Goal: Information Seeking & Learning: Learn about a topic

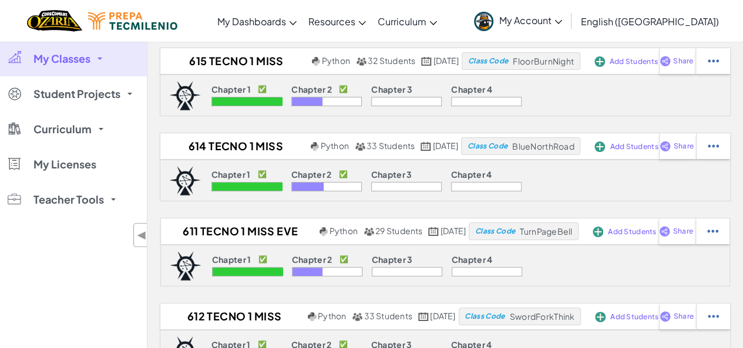
scroll to position [4, 0]
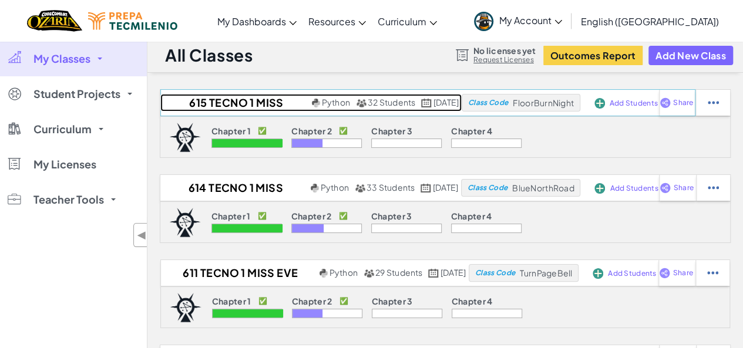
click at [236, 97] on h2 "615 Tecno 1 Miss Eve 2025" at bounding box center [234, 103] width 148 height 18
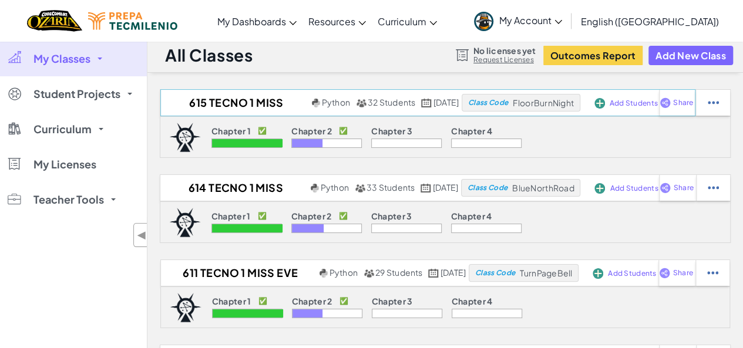
select select "Progress (High to Low)"
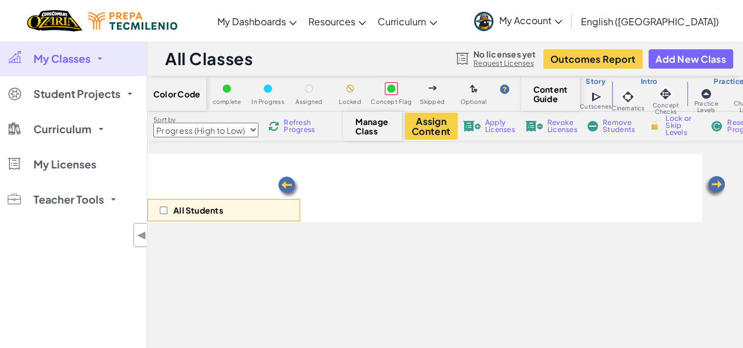
select select "5d8a57abe8919b28d5113af1"
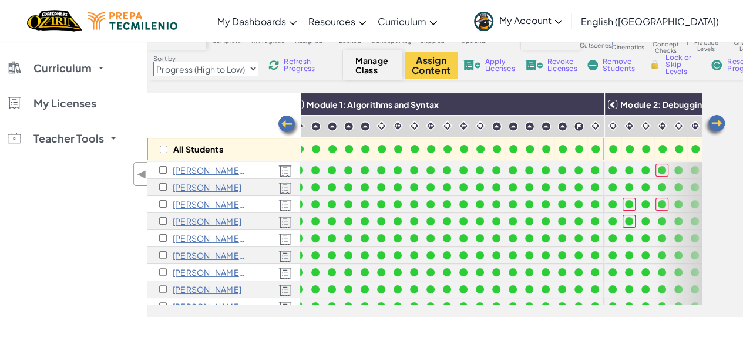
scroll to position [59, 0]
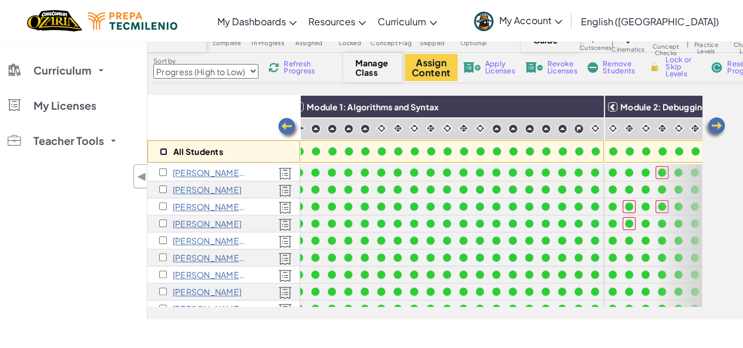
click at [163, 151] on input "checkbox" at bounding box center [164, 152] width 8 height 8
checkbox input "true"
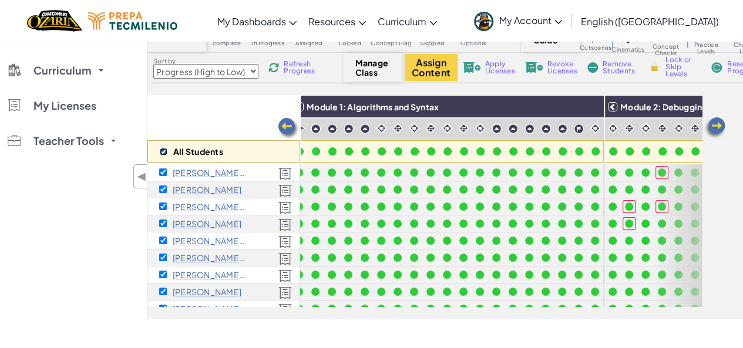
checkbox input "true"
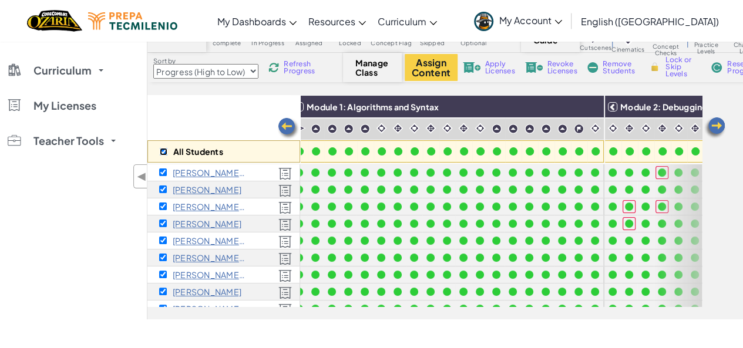
checkbox input "true"
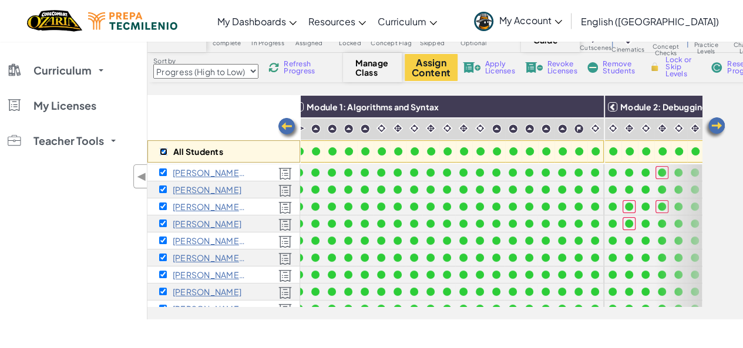
checkbox input "true"
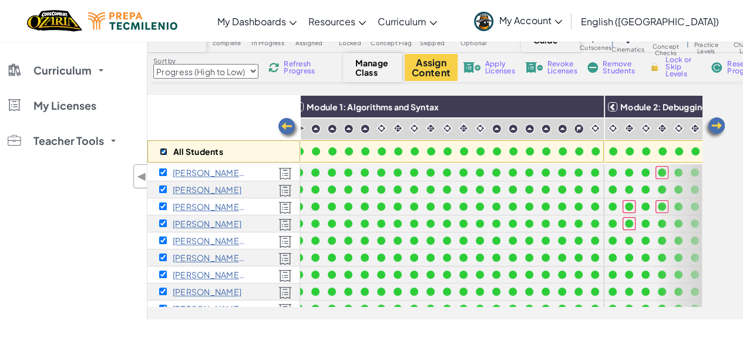
checkbox input "true"
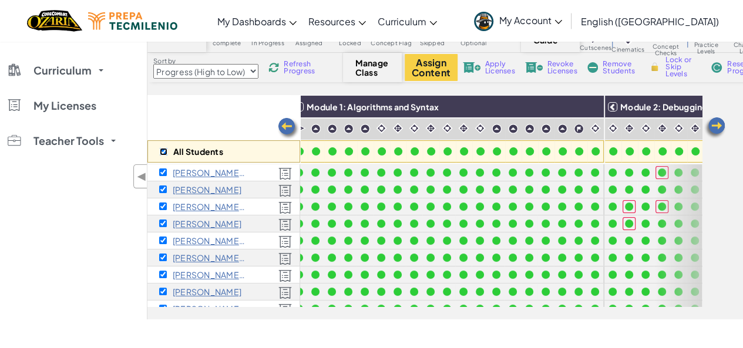
checkbox input "true"
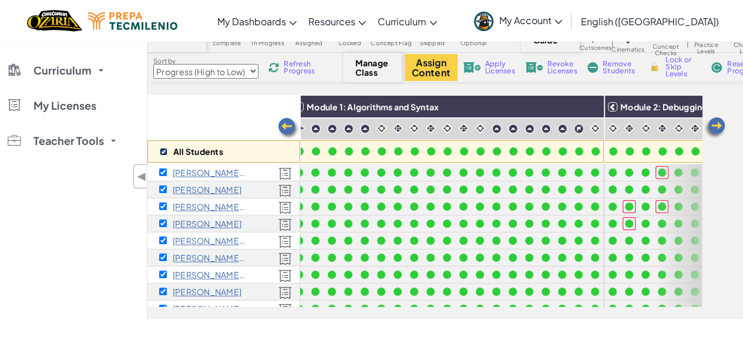
checkbox input "true"
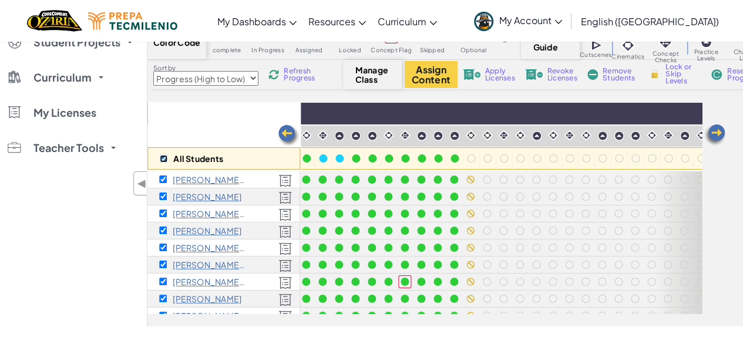
scroll to position [57, 0]
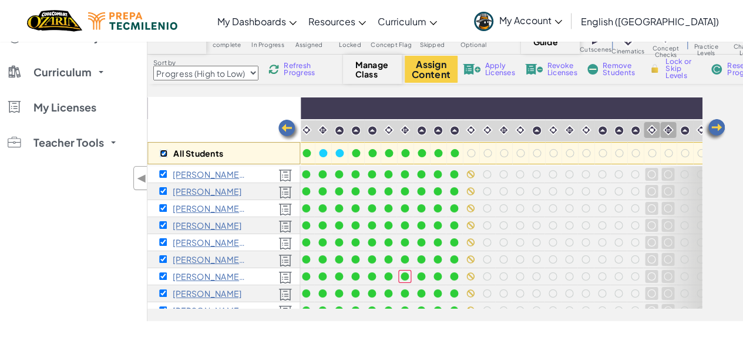
click at [471, 131] on img at bounding box center [470, 130] width 11 height 11
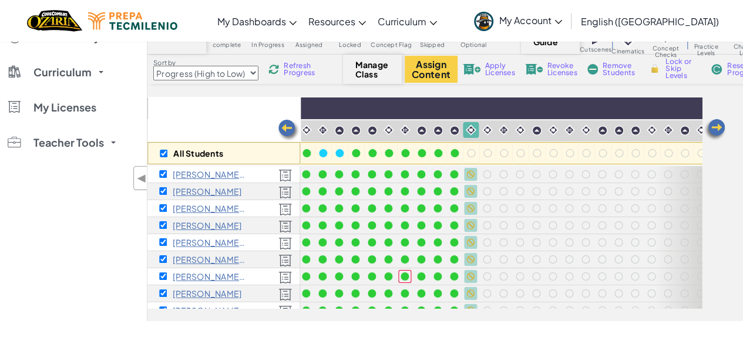
click at [682, 67] on span "Lock or Skip Levels" at bounding box center [683, 68] width 35 height 21
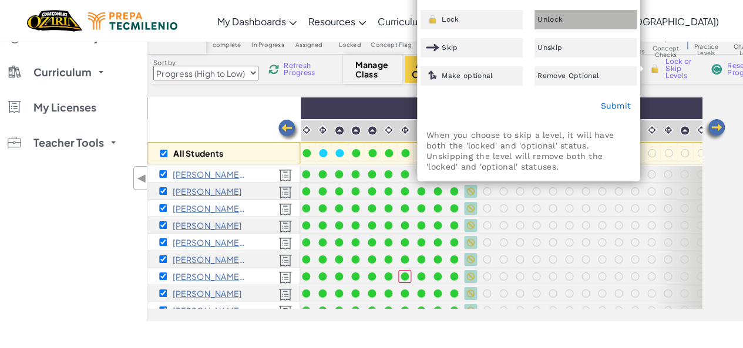
click at [568, 21] on div "Unlock" at bounding box center [586, 19] width 102 height 19
click at [610, 104] on link "Submit" at bounding box center [615, 105] width 31 height 9
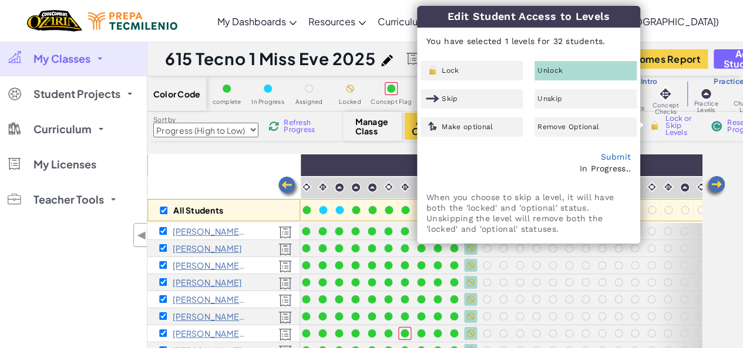
click at [734, 41] on div "Toggle navigation My Dashboards Ozaria Teacher Dashboard CodeCombat Teacher Das…" at bounding box center [371, 21] width 749 height 42
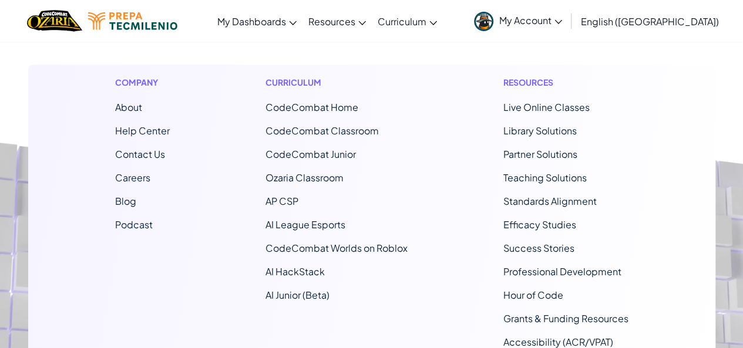
scroll to position [491, 0]
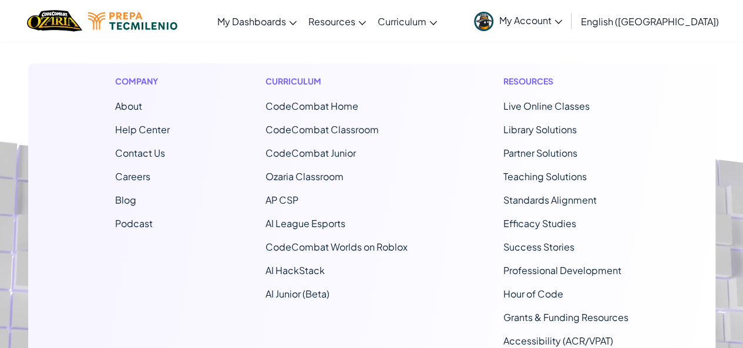
click at [145, 152] on span "Contact Us" at bounding box center [140, 153] width 50 height 12
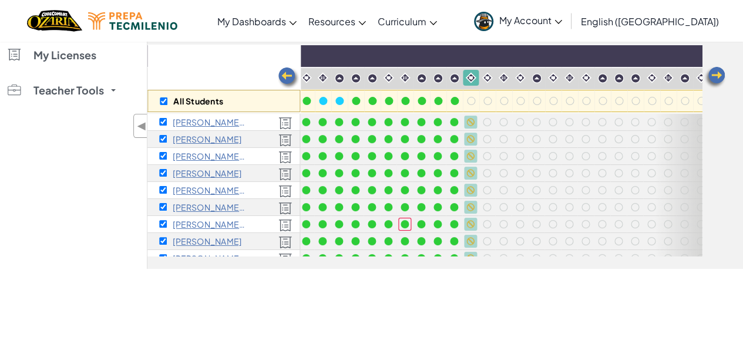
scroll to position [0, 0]
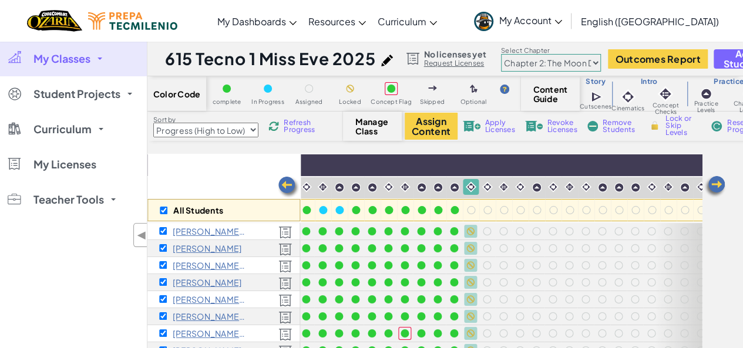
click at [568, 21] on link "My Account" at bounding box center [518, 20] width 100 height 37
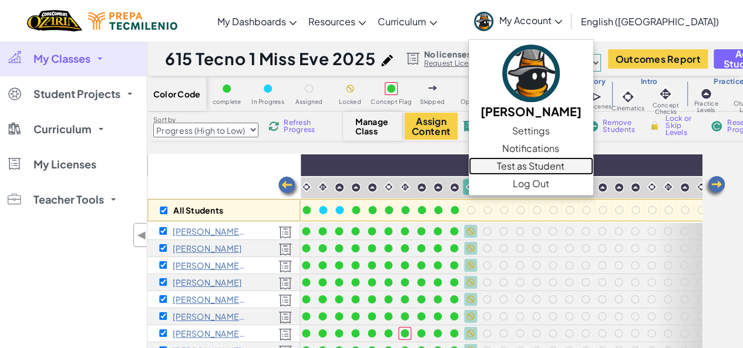
click at [593, 168] on link "Test as Student" at bounding box center [531, 166] width 125 height 18
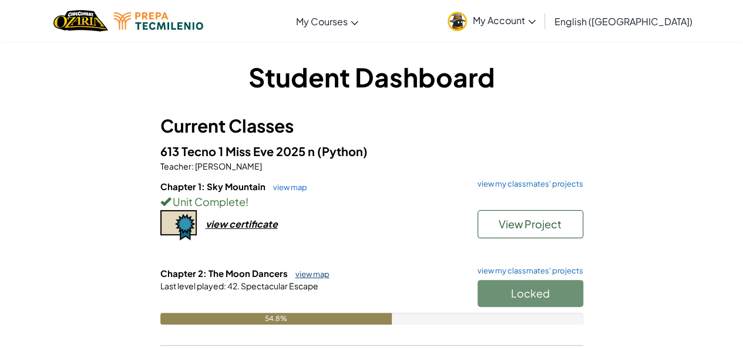
click at [314, 274] on link "view map" at bounding box center [310, 274] width 40 height 9
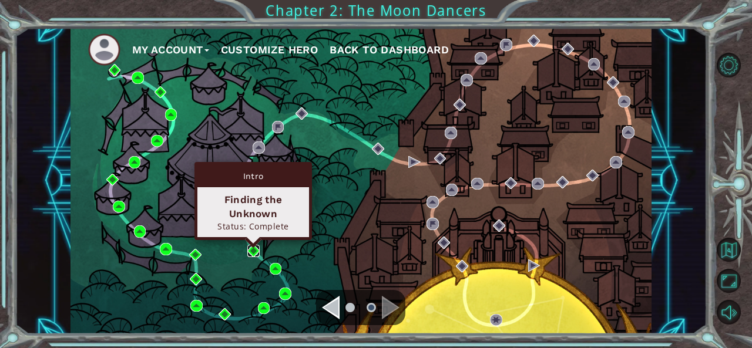
click at [252, 250] on img at bounding box center [253, 251] width 12 height 12
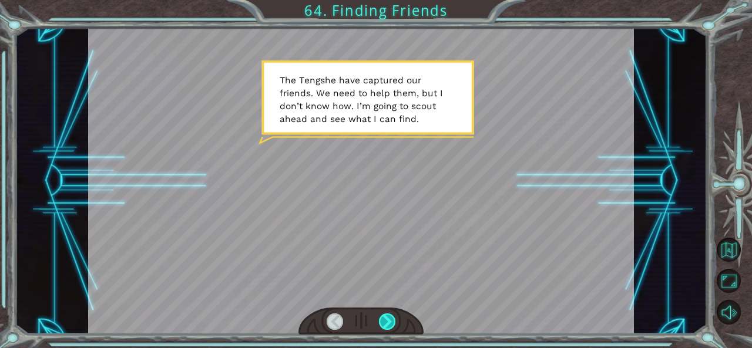
click at [387, 319] on div at bounding box center [387, 322] width 16 height 16
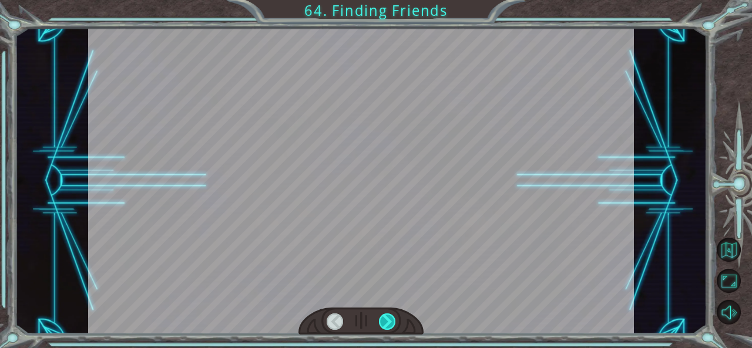
click at [387, 319] on div at bounding box center [387, 322] width 16 height 16
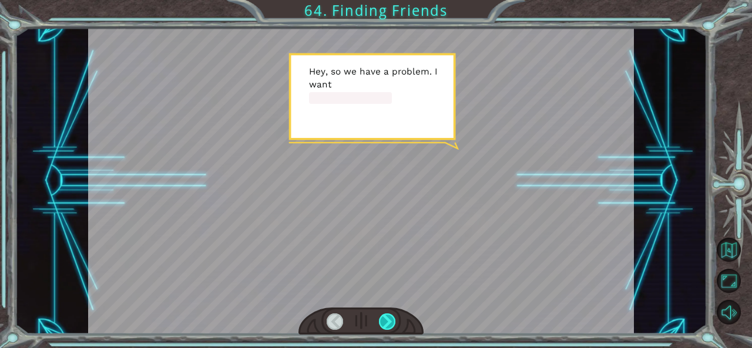
click at [387, 319] on div at bounding box center [387, 322] width 16 height 16
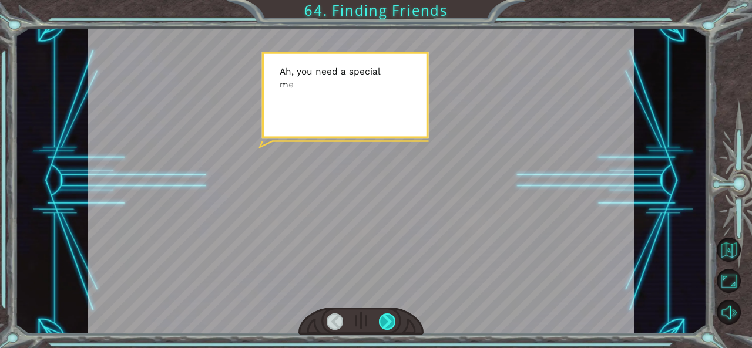
click at [387, 319] on div at bounding box center [387, 322] width 16 height 16
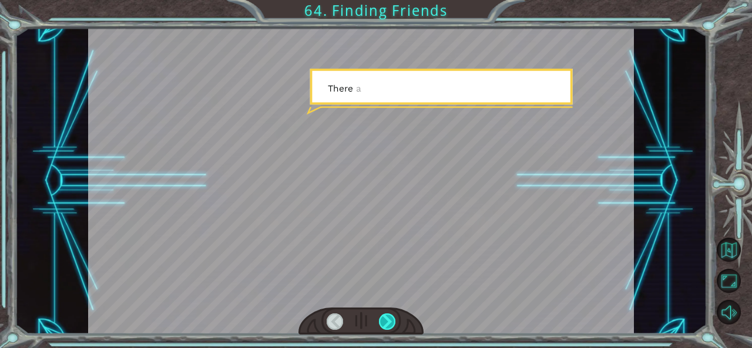
click at [387, 319] on div at bounding box center [387, 322] width 16 height 16
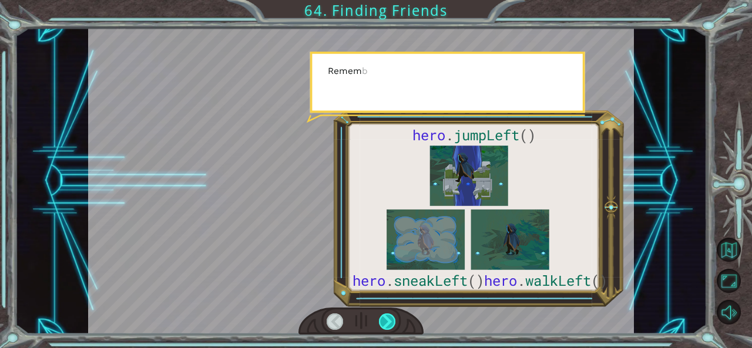
click at [387, 319] on div at bounding box center [387, 322] width 16 height 16
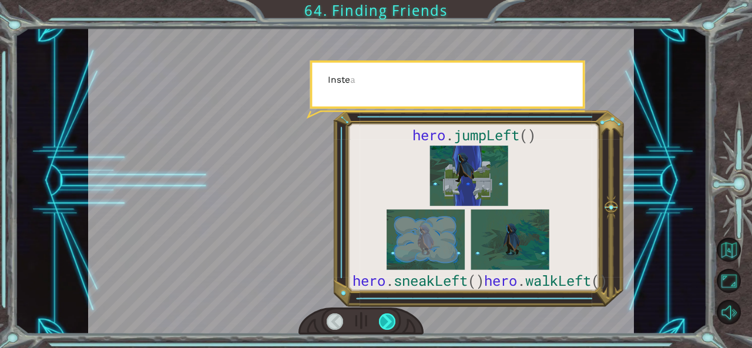
click at [387, 319] on div at bounding box center [387, 322] width 16 height 16
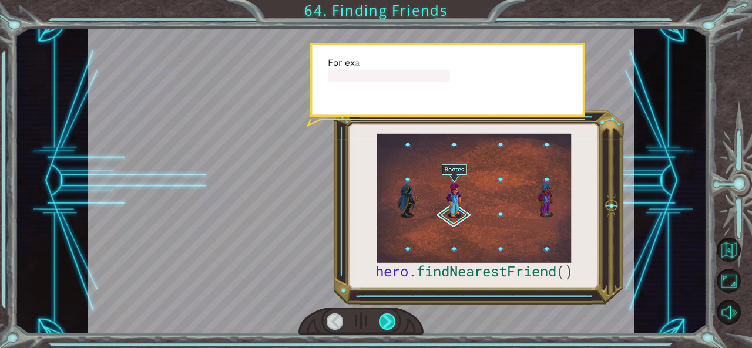
click at [387, 319] on div at bounding box center [387, 322] width 16 height 16
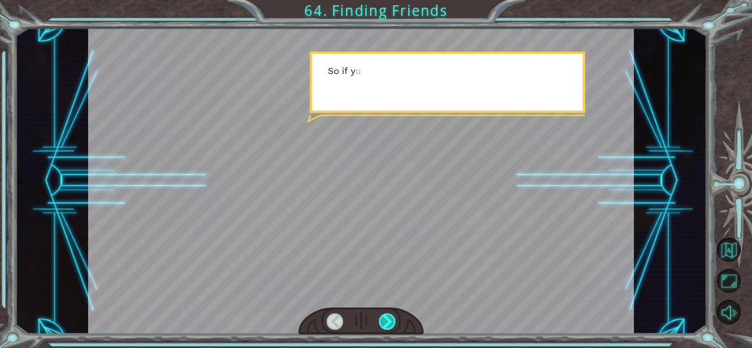
click at [387, 319] on div at bounding box center [387, 322] width 16 height 16
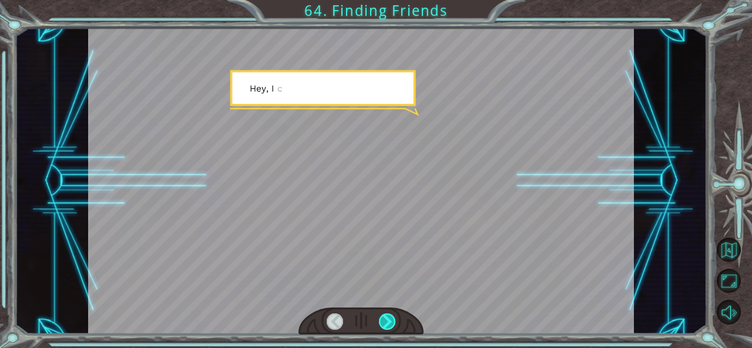
click at [387, 319] on div at bounding box center [387, 322] width 16 height 16
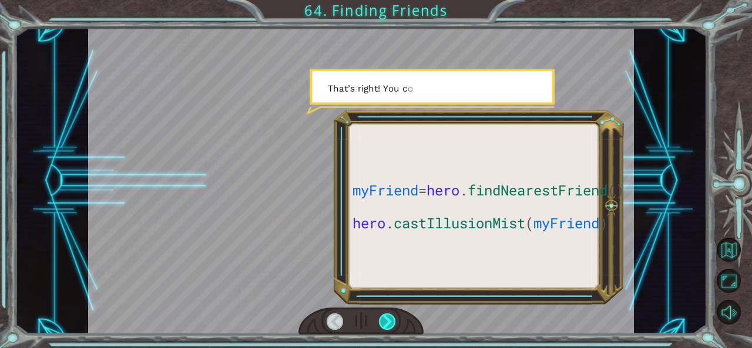
click at [387, 319] on div at bounding box center [387, 322] width 16 height 16
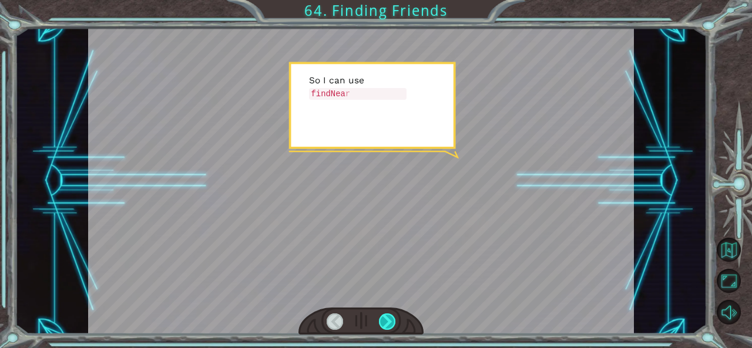
click at [387, 319] on div at bounding box center [387, 322] width 16 height 16
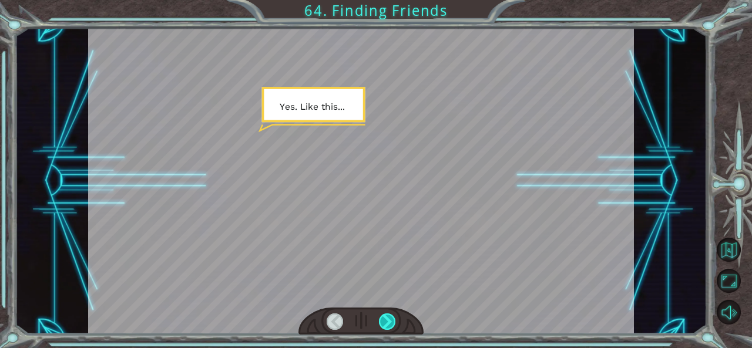
click at [387, 319] on div at bounding box center [387, 322] width 16 height 16
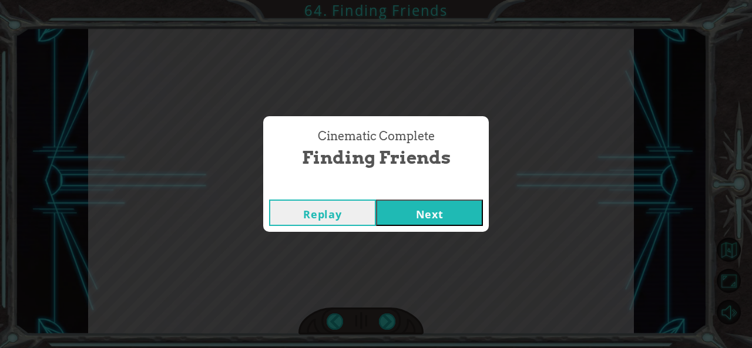
click at [423, 213] on button "Next" at bounding box center [429, 213] width 107 height 26
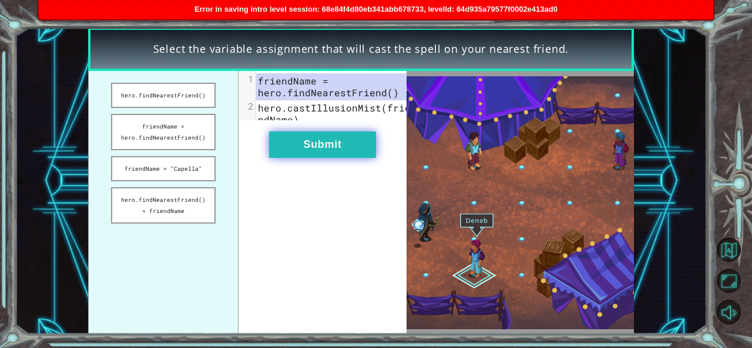
click at [326, 158] on button "Submit" at bounding box center [322, 145] width 107 height 26
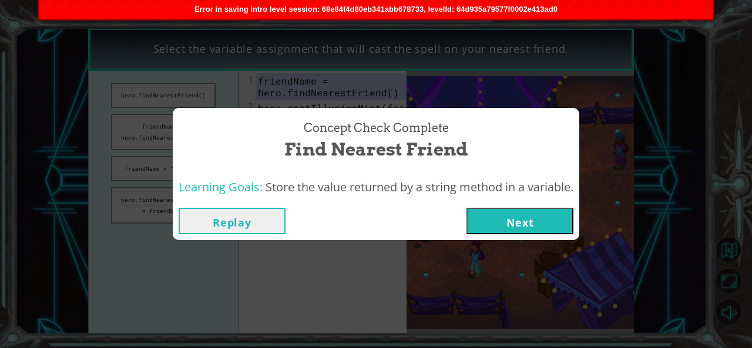
click at [514, 227] on button "Next" at bounding box center [520, 221] width 107 height 26
